Goal: Information Seeking & Learning: Learn about a topic

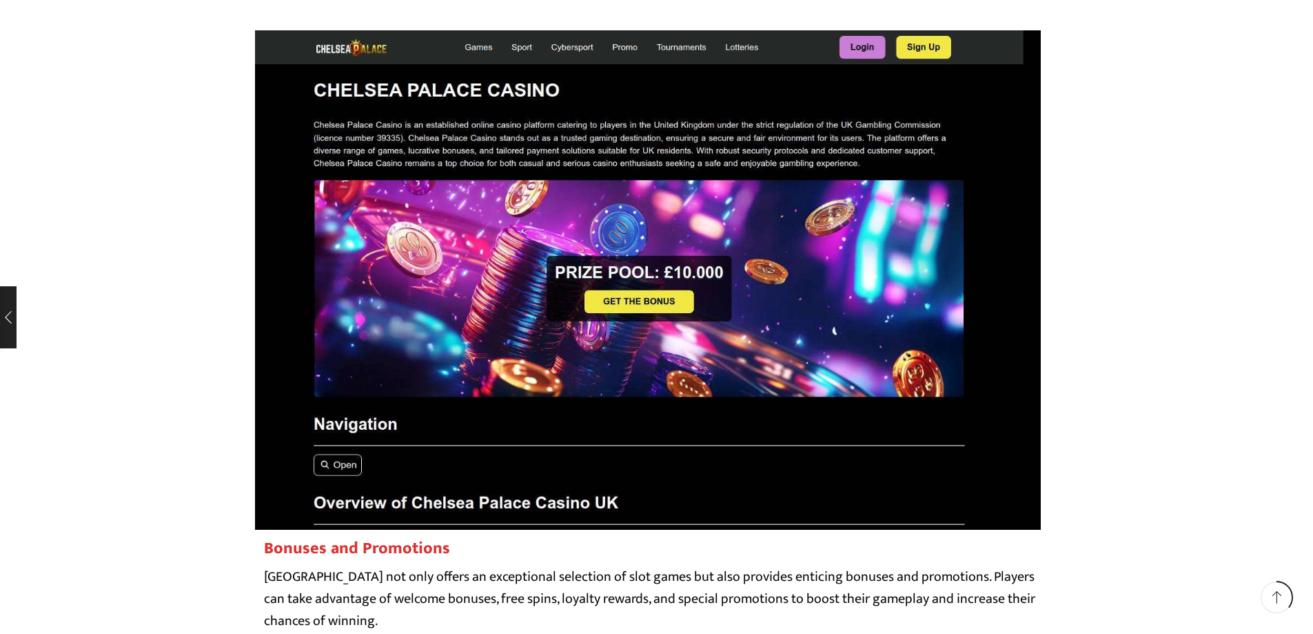
scroll to position [896, 0]
